Goal: Information Seeking & Learning: Learn about a topic

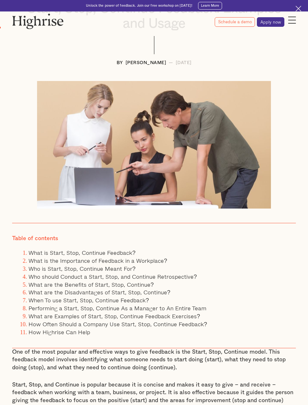
scroll to position [223, 0]
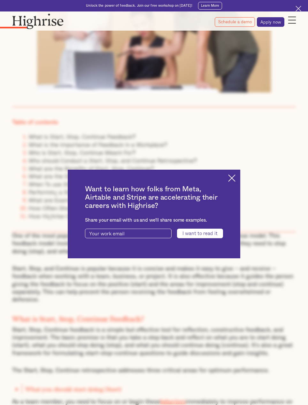
click at [232, 179] on img at bounding box center [231, 177] width 7 height 7
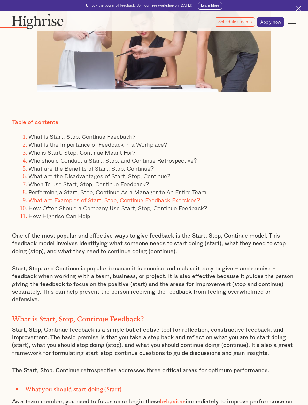
click at [116, 198] on link "What are Examples of Start, Stop, Continue Feedback Exercises?" at bounding box center [113, 200] width 171 height 9
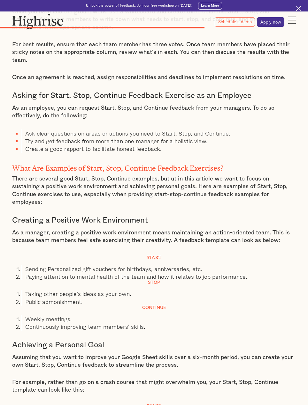
scroll to position [1917, 0]
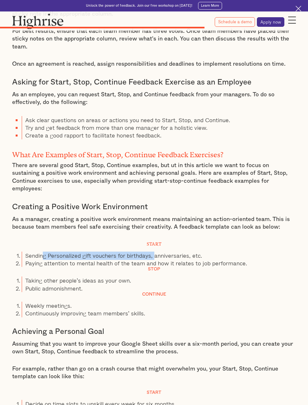
drag, startPoint x: 43, startPoint y: 215, endPoint x: 197, endPoint y: 215, distance: 153.4
click at [180, 252] on li "Sending Personalized gift vouchers for birthdays, anniversaries, etc." at bounding box center [159, 256] width 274 height 8
click at [197, 252] on li "Sending Personalized gift vouchers for birthdays, anniversaries, etc." at bounding box center [159, 256] width 274 height 8
drag, startPoint x: 216, startPoint y: 219, endPoint x: -15, endPoint y: 210, distance: 231.5
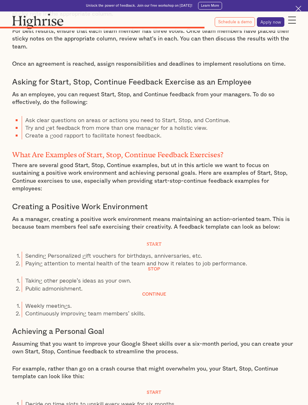
click at [152, 267] on h4 "Stop" at bounding box center [153, 269] width 283 height 4
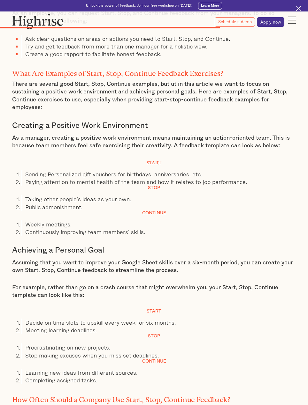
scroll to position [2066, 0]
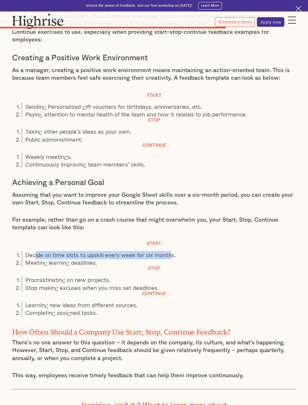
drag, startPoint x: 34, startPoint y: 219, endPoint x: 169, endPoint y: 216, distance: 134.6
click at [169, 251] on li "Decide on time slots to upskill every week for six months." at bounding box center [159, 255] width 274 height 8
